Goal: Book appointment/travel/reservation

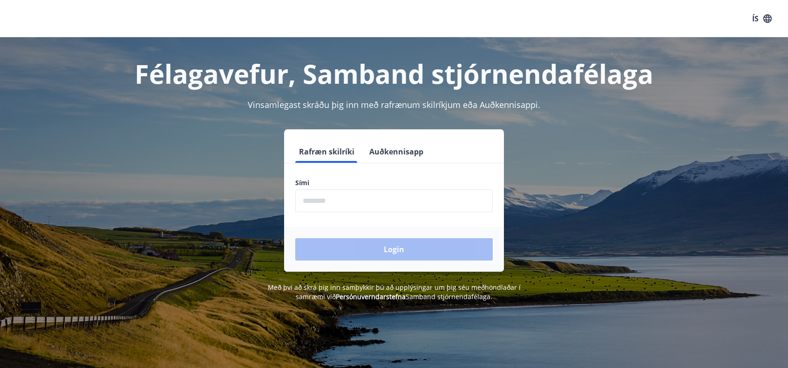
click at [321, 197] on input "phone" at bounding box center [393, 201] width 197 height 23
type input "********"
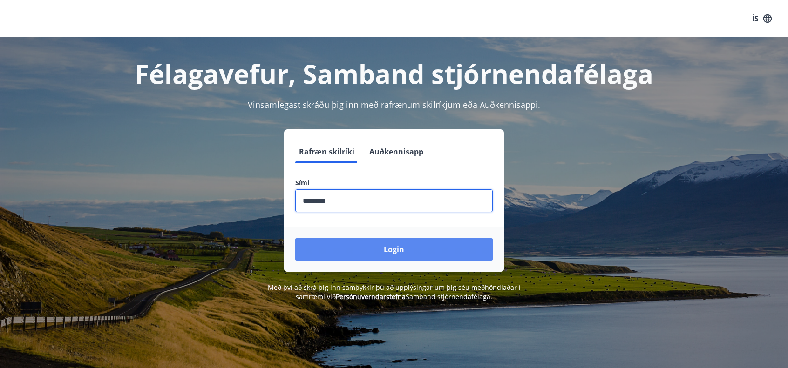
click at [379, 253] on button "Login" at bounding box center [393, 249] width 197 height 22
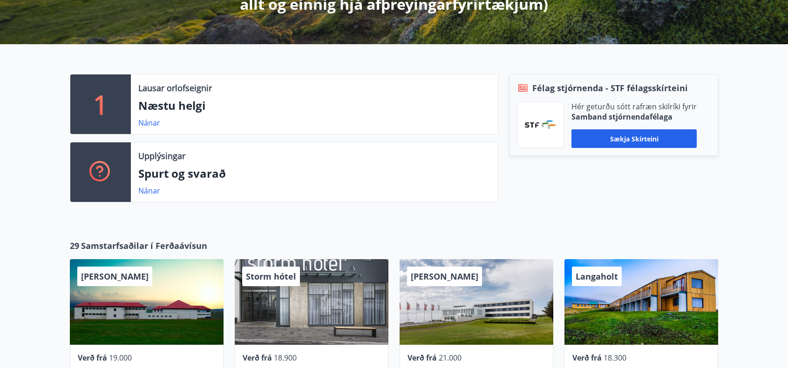
scroll to position [279, 0]
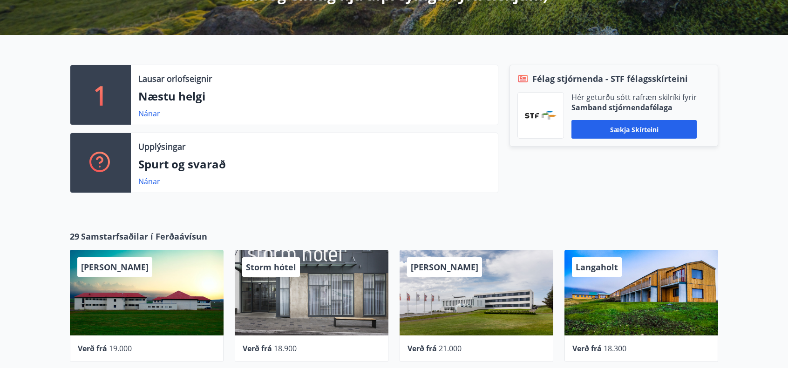
click at [211, 93] on p "Næstu helgi" at bounding box center [314, 96] width 352 height 16
click at [149, 116] on link "Nánar" at bounding box center [149, 114] width 22 height 10
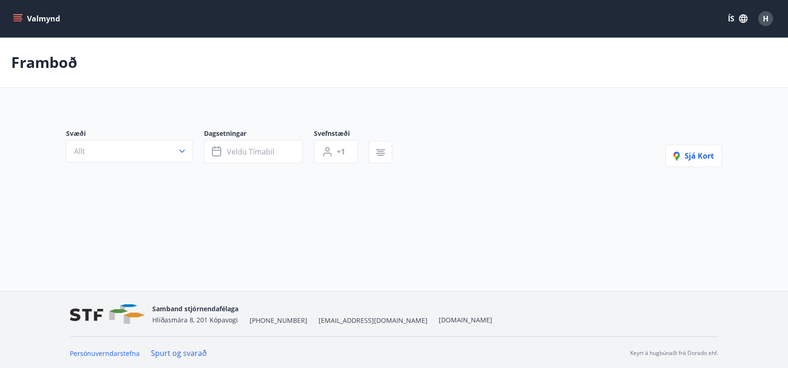
type input "*"
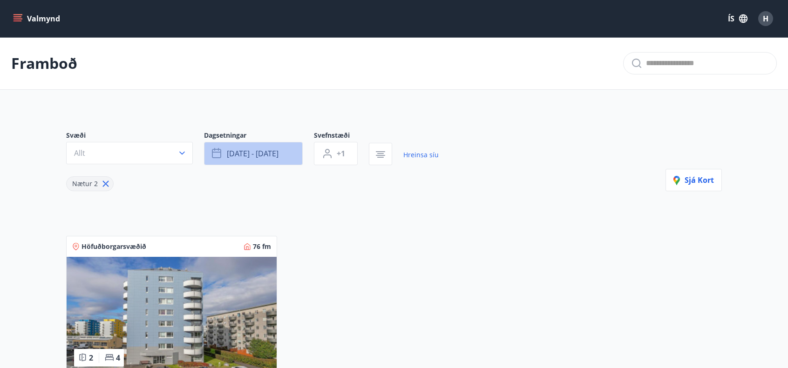
click at [217, 152] on icon "button" at bounding box center [216, 152] width 9 height 1
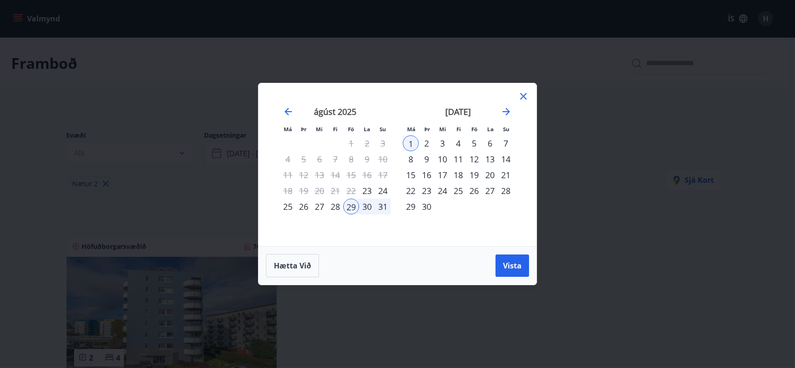
click at [457, 190] on div "25" at bounding box center [458, 191] width 16 height 16
click at [426, 205] on div "30" at bounding box center [427, 207] width 16 height 16
click at [513, 267] on span "Vista" at bounding box center [512, 266] width 19 height 10
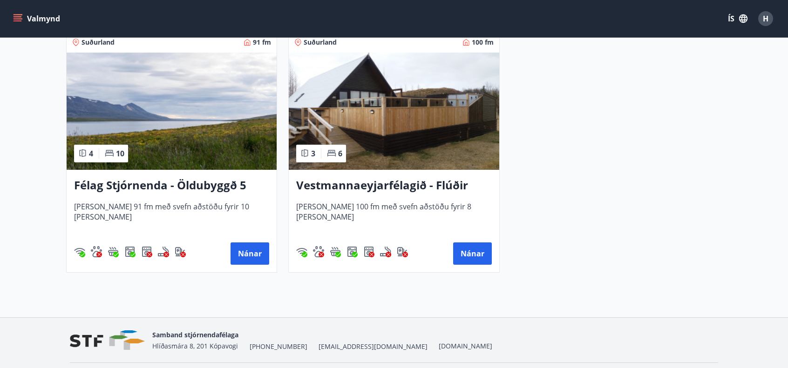
scroll to position [981, 0]
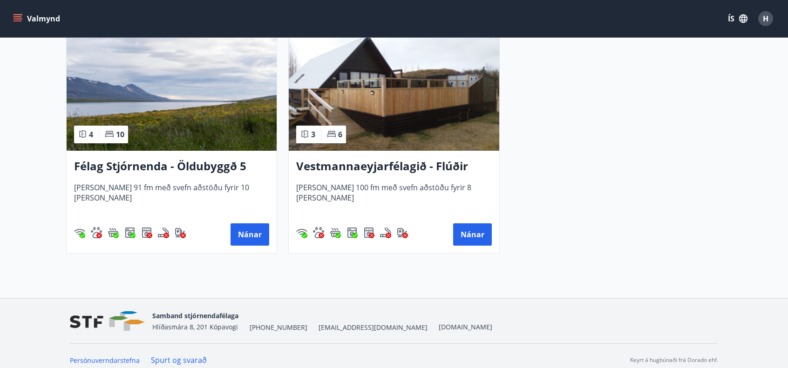
click at [193, 142] on img at bounding box center [172, 92] width 210 height 117
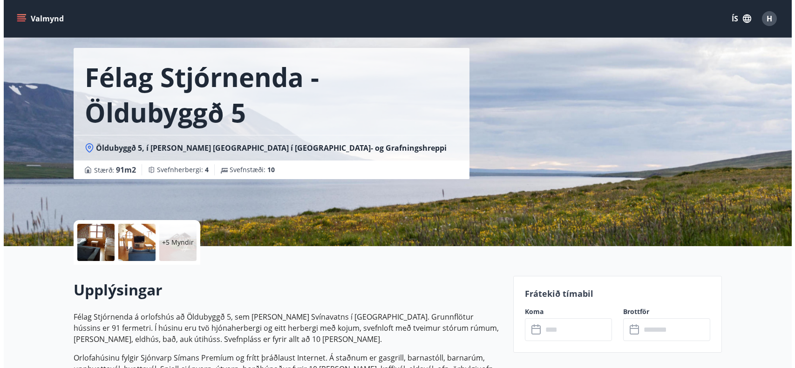
scroll to position [25, 0]
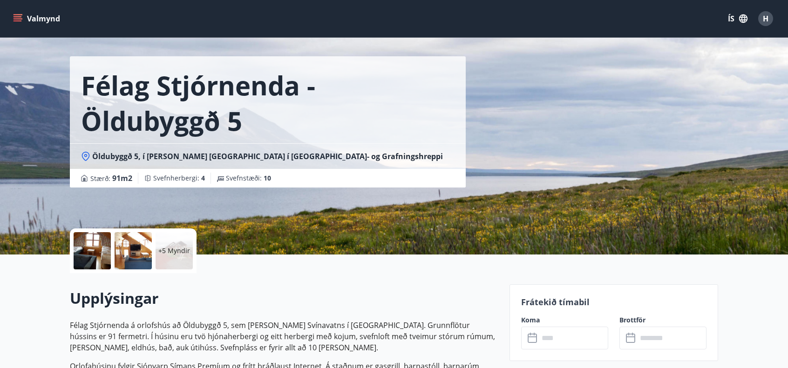
click at [178, 254] on p "+5 Myndir" at bounding box center [174, 250] width 32 height 9
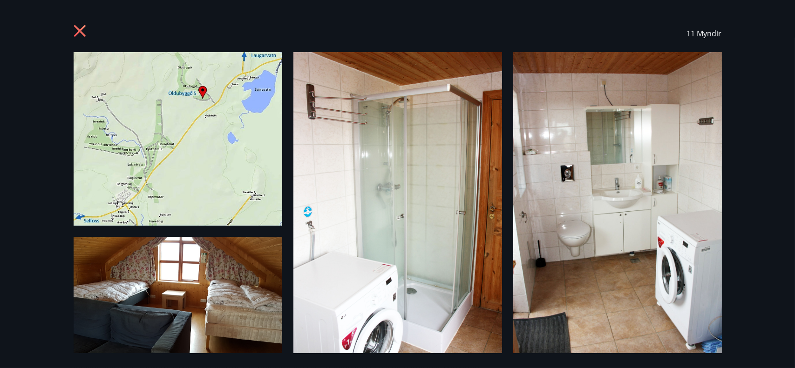
drag, startPoint x: 738, startPoint y: 205, endPoint x: 749, endPoint y: 263, distance: 59.3
click at [749, 263] on div "11 Myndir" at bounding box center [397, 184] width 795 height 368
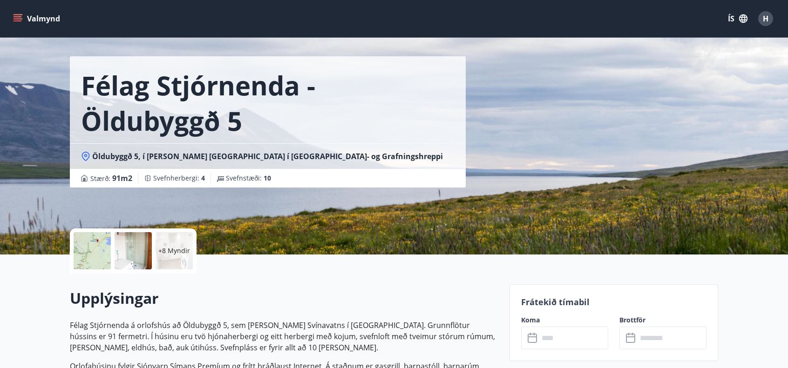
click at [167, 256] on div "+8 Myndir" at bounding box center [174, 250] width 37 height 37
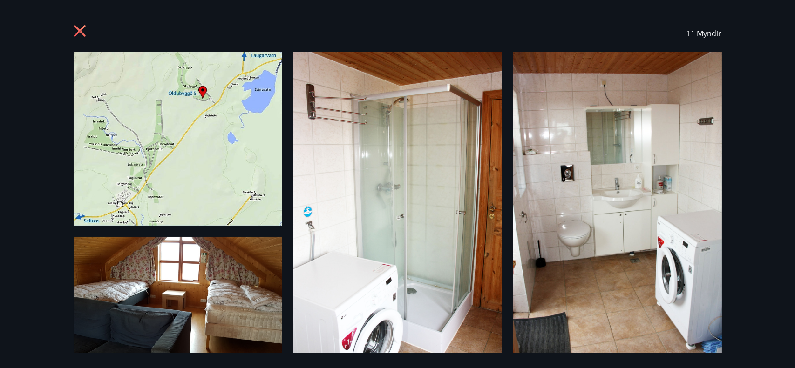
click at [289, 234] on div "11 Myndir" at bounding box center [397, 184] width 671 height 339
click at [708, 36] on span "11 Myndir" at bounding box center [704, 33] width 35 height 10
click at [232, 134] on img at bounding box center [178, 139] width 209 height 174
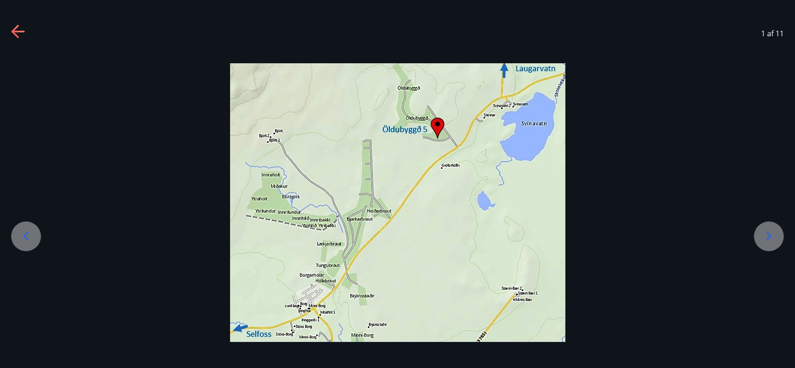
click at [768, 237] on icon at bounding box center [769, 236] width 15 height 15
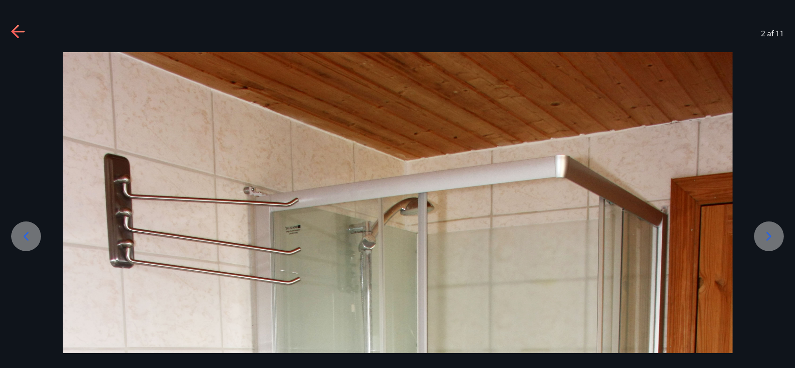
click at [768, 237] on icon at bounding box center [769, 236] width 15 height 15
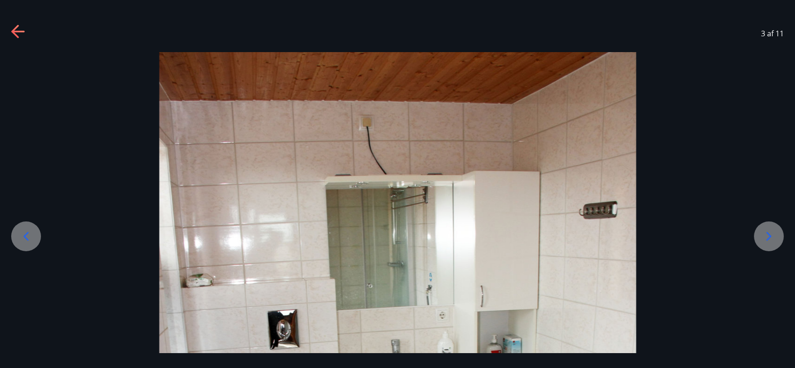
click at [768, 237] on icon at bounding box center [769, 236] width 15 height 15
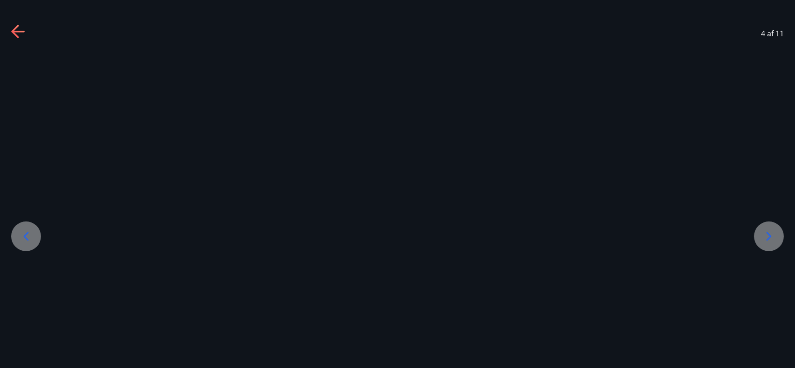
click at [768, 237] on icon at bounding box center [769, 236] width 15 height 15
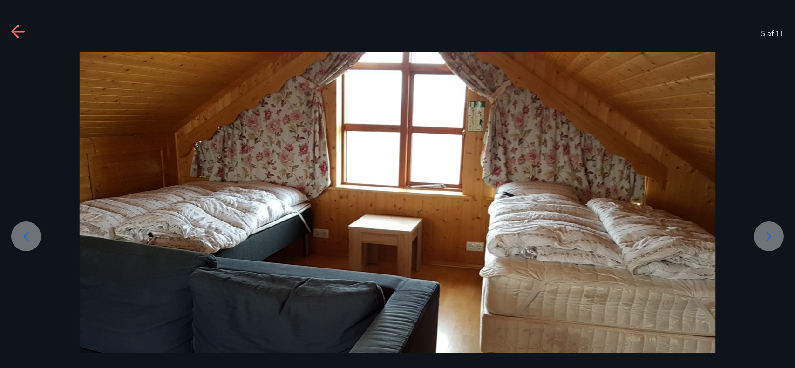
click at [768, 237] on icon at bounding box center [769, 236] width 15 height 15
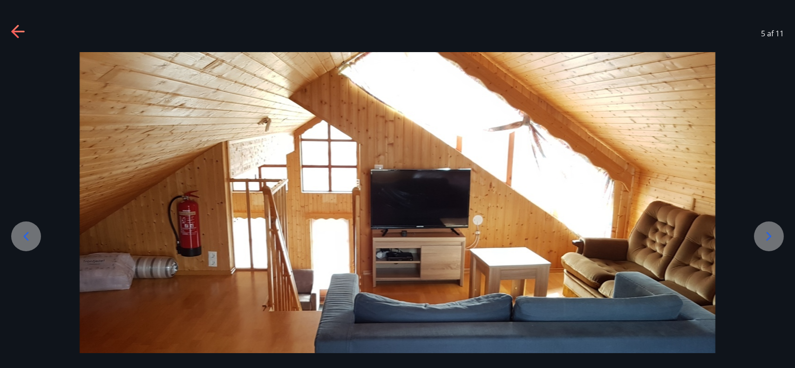
click at [768, 237] on icon at bounding box center [769, 236] width 15 height 15
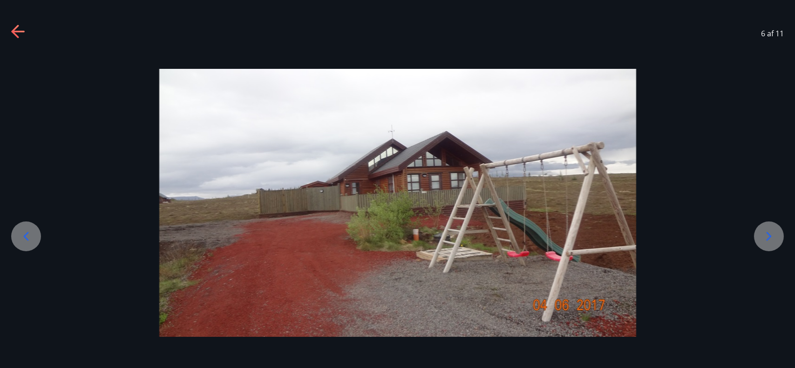
click at [768, 237] on icon at bounding box center [769, 236] width 15 height 15
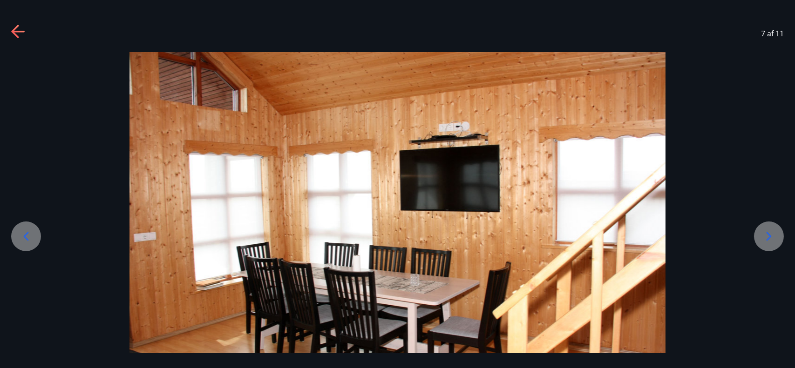
click at [768, 237] on icon at bounding box center [769, 236] width 15 height 15
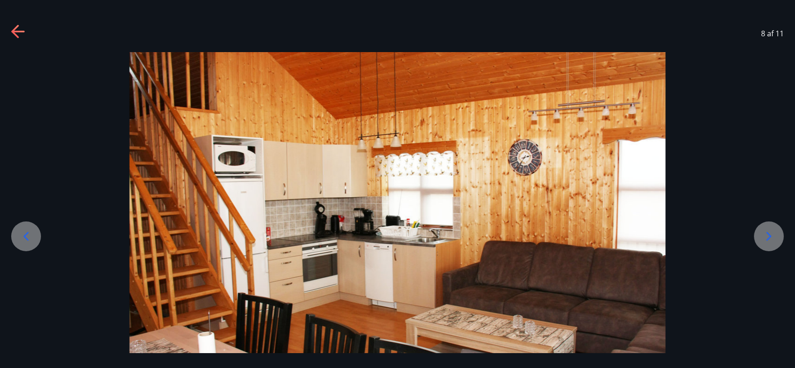
click at [768, 237] on icon at bounding box center [769, 236] width 15 height 15
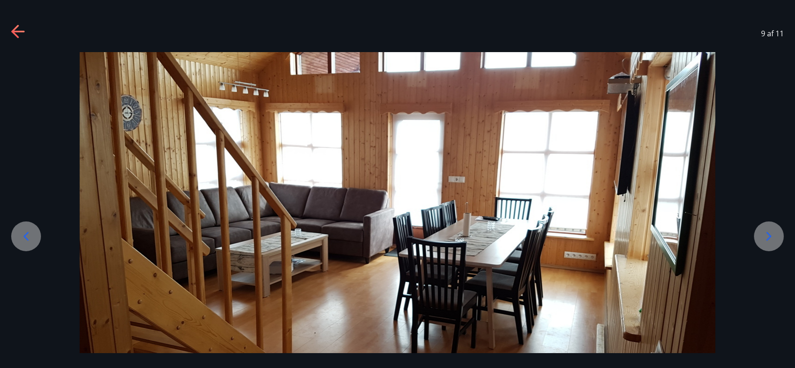
click at [768, 237] on icon at bounding box center [769, 236] width 15 height 15
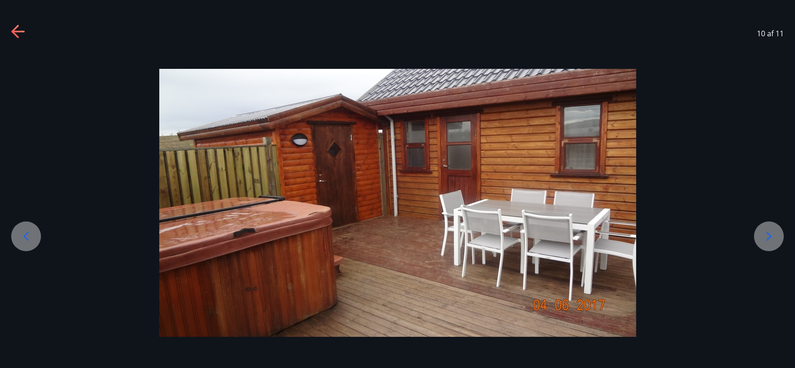
click at [768, 237] on icon at bounding box center [769, 236] width 15 height 15
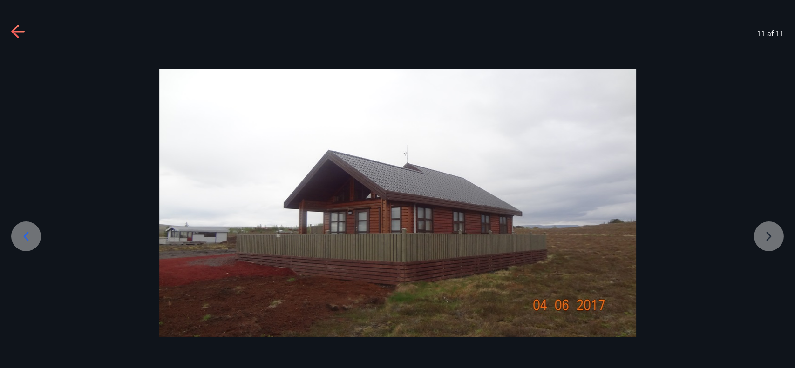
click at [768, 237] on div at bounding box center [397, 203] width 795 height 268
